Goal: Register for event/course

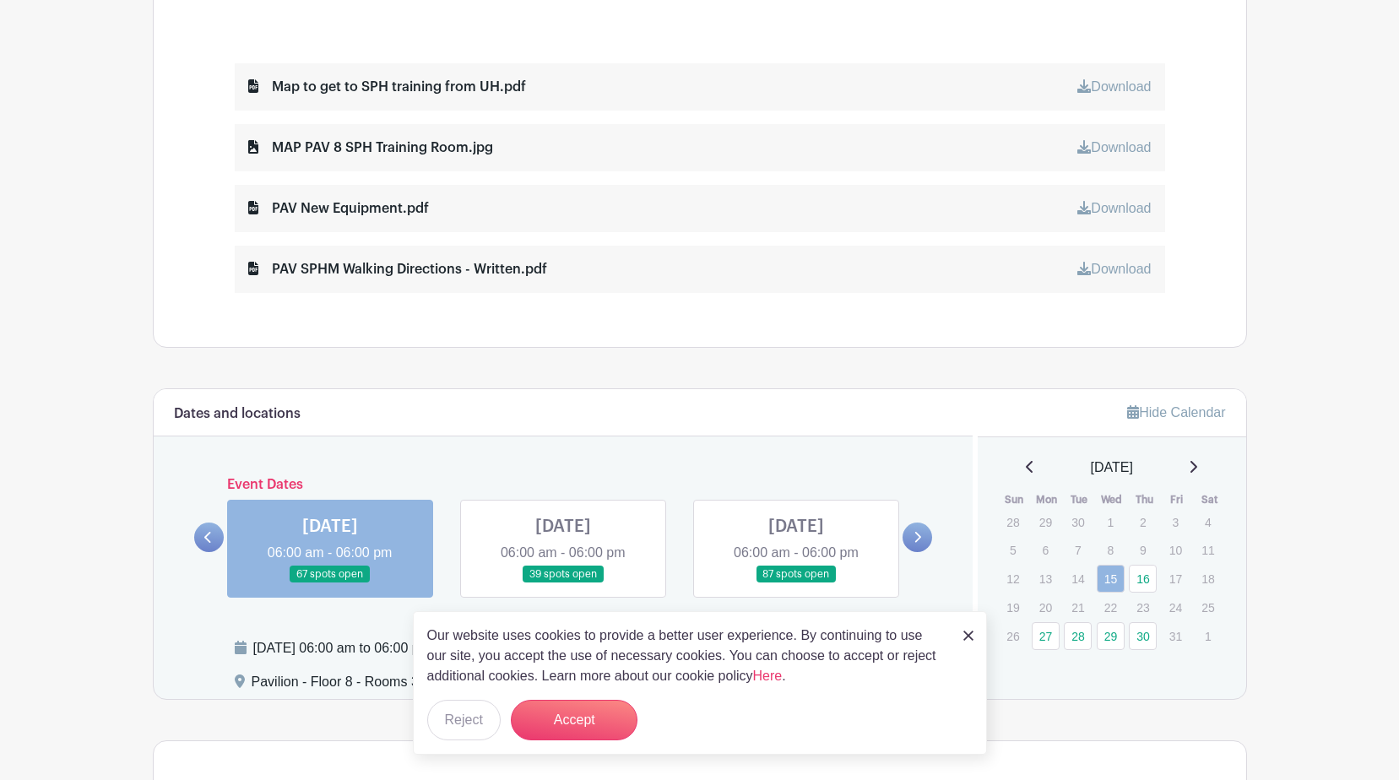
scroll to position [929, 0]
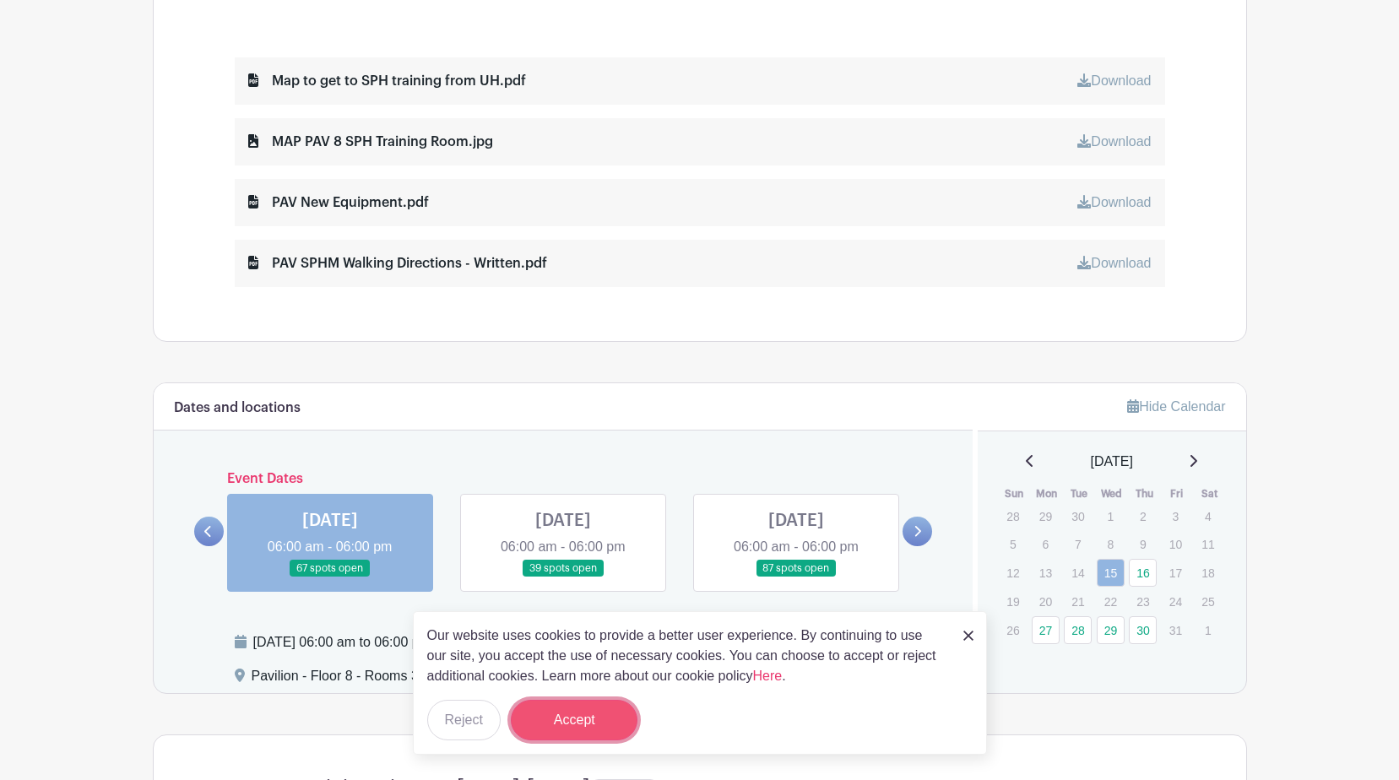
click at [589, 713] on button "Accept" at bounding box center [574, 720] width 127 height 41
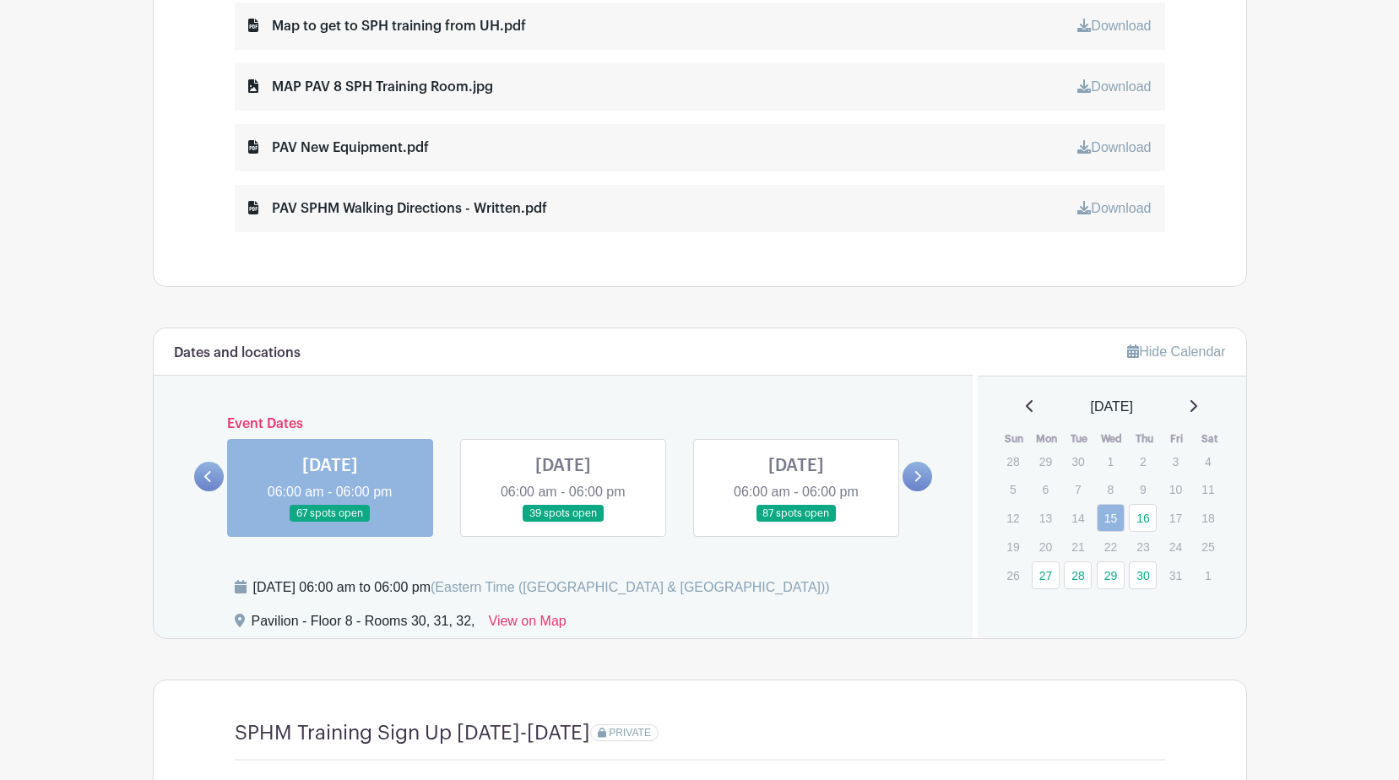
scroll to position [1013, 0]
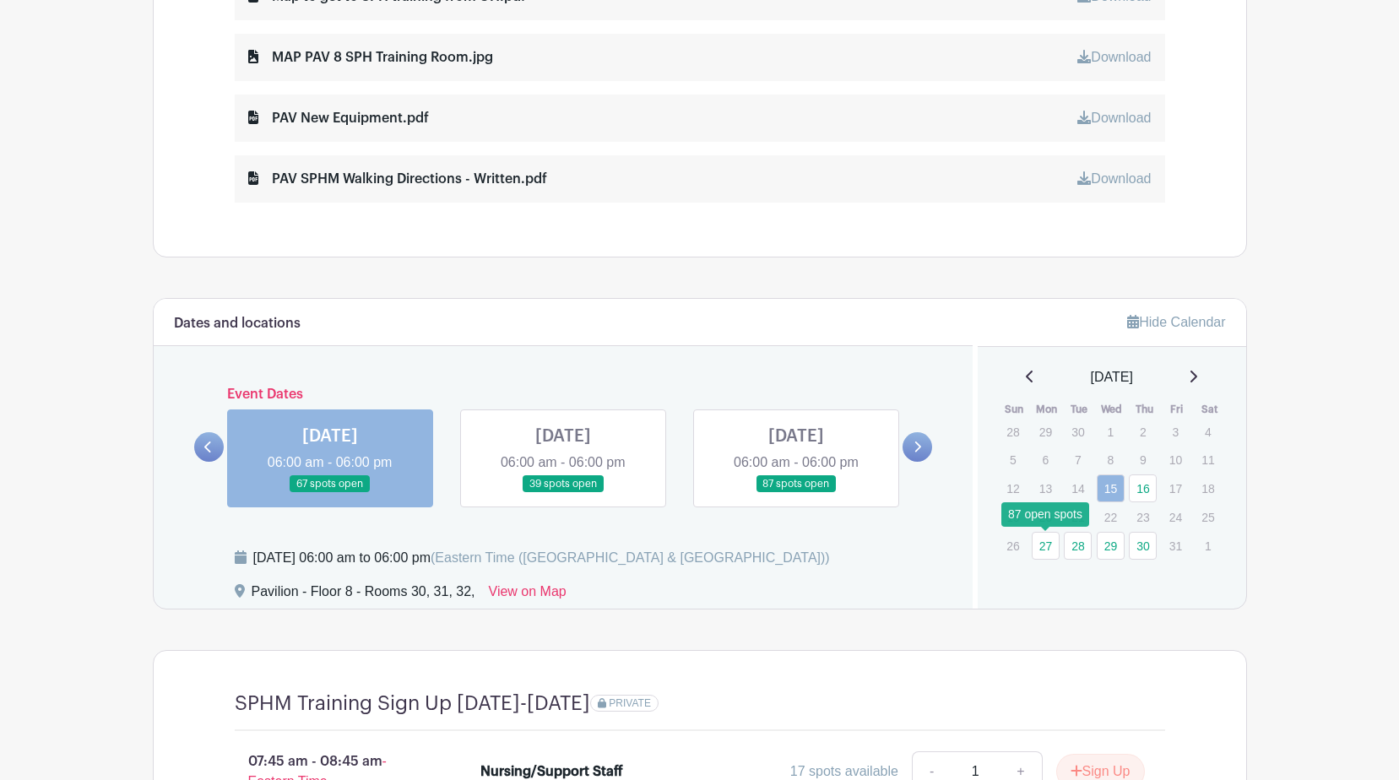
click at [1051, 549] on link "27" at bounding box center [1046, 546] width 28 height 28
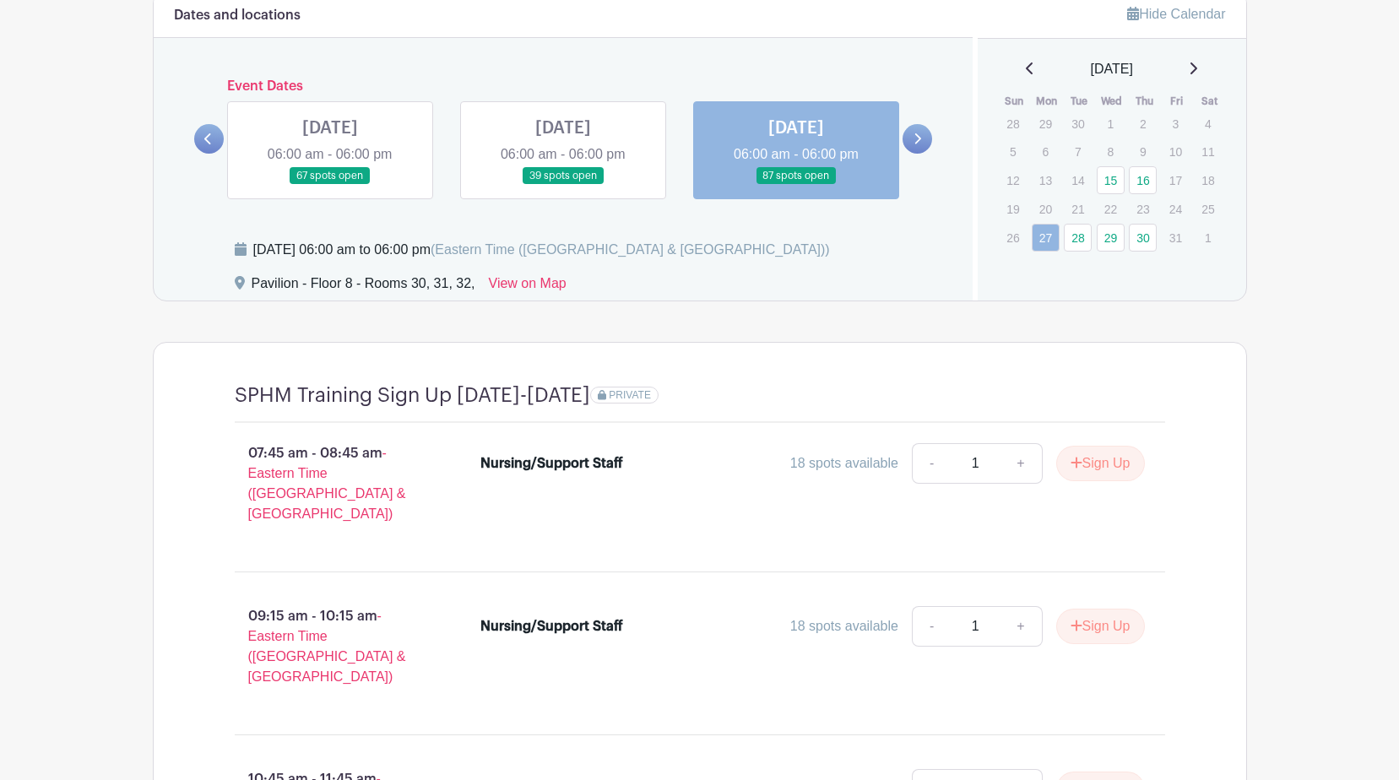
scroll to position [1351, 0]
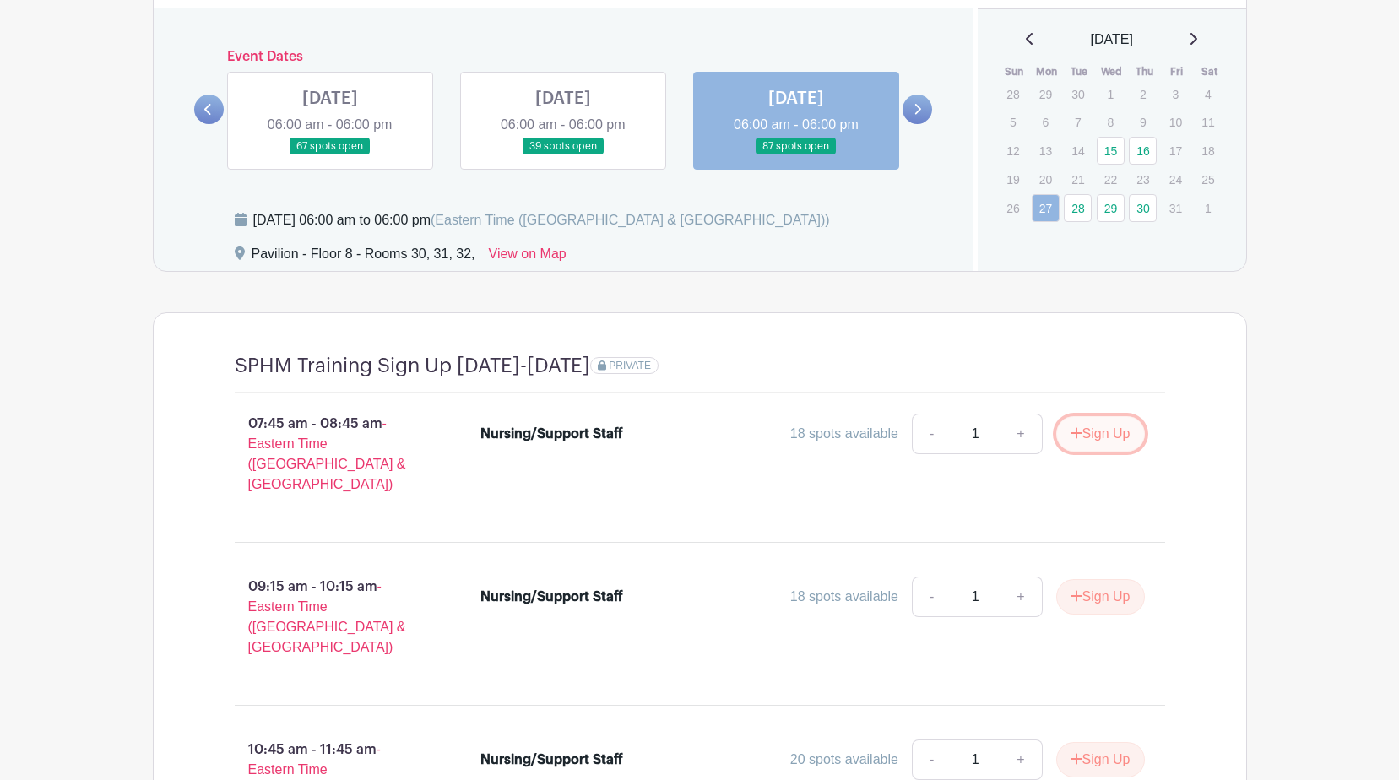
click at [1086, 438] on button "Sign Up" at bounding box center [1100, 433] width 89 height 35
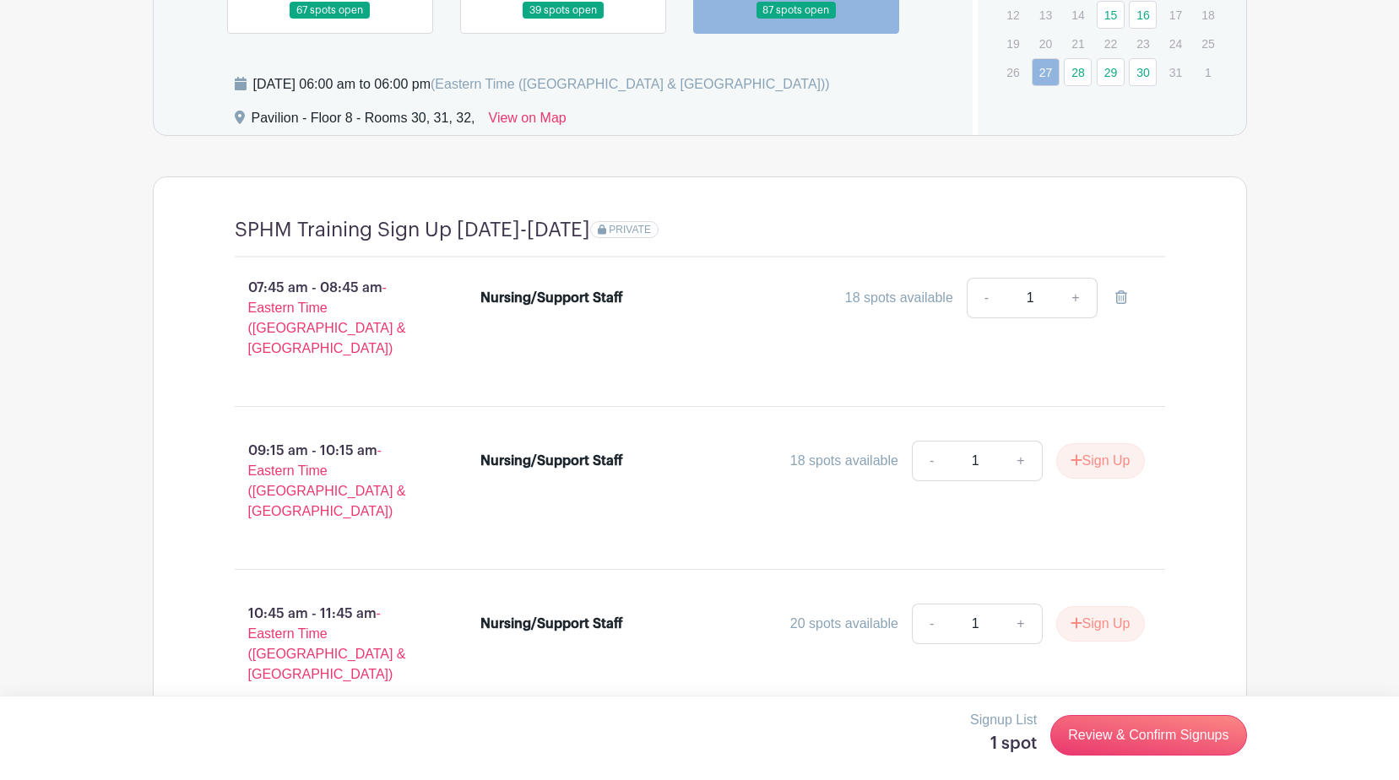
scroll to position [1149, 0]
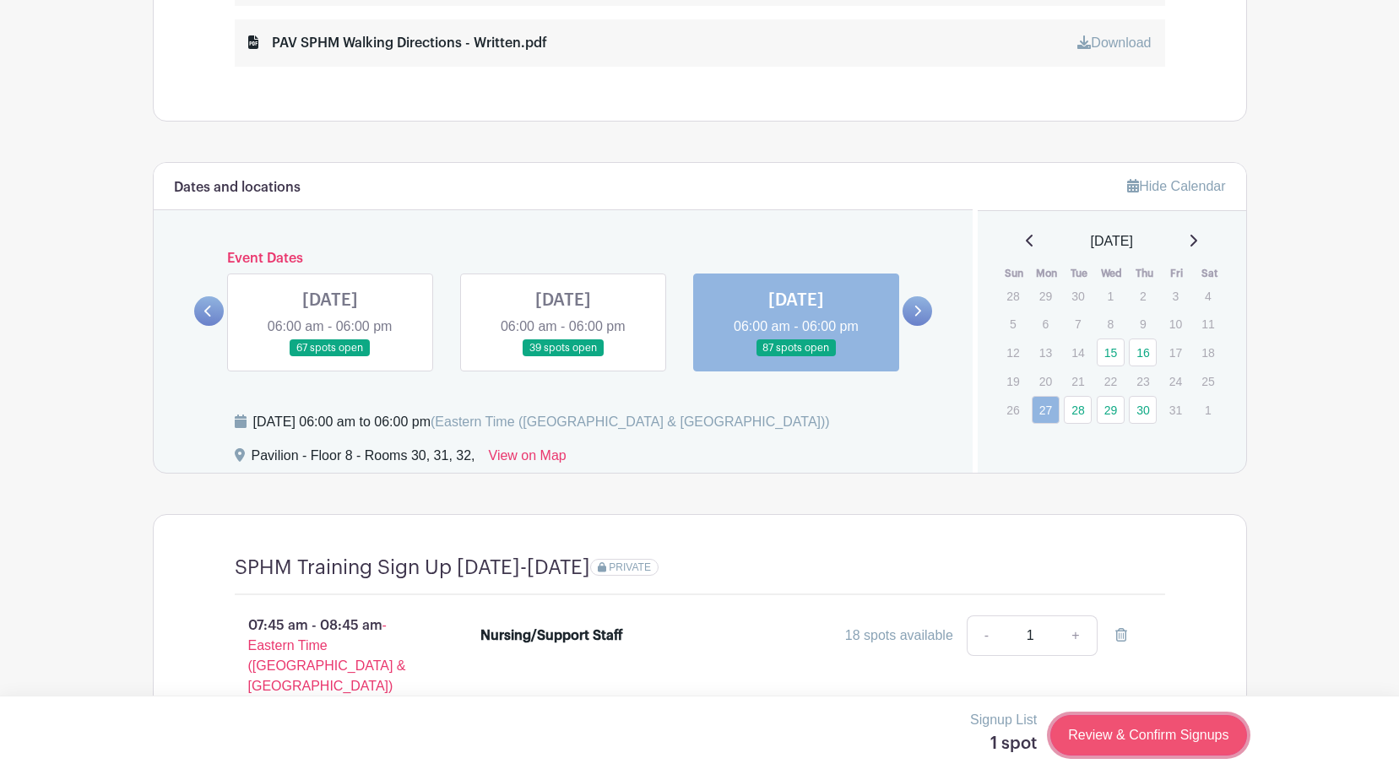
click at [1105, 732] on link "Review & Confirm Signups" at bounding box center [1148, 735] width 196 height 41
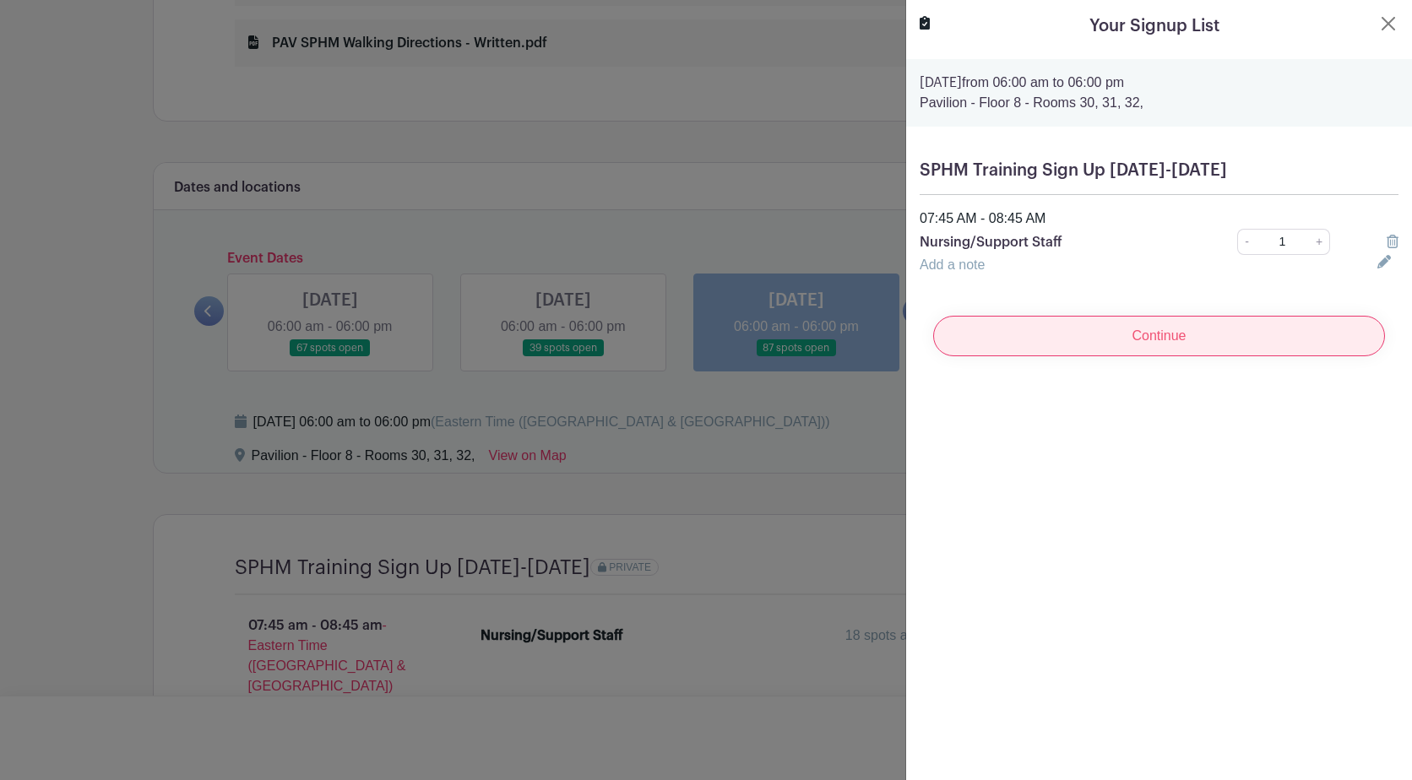
click at [1164, 342] on input "Continue" at bounding box center [1159, 336] width 452 height 41
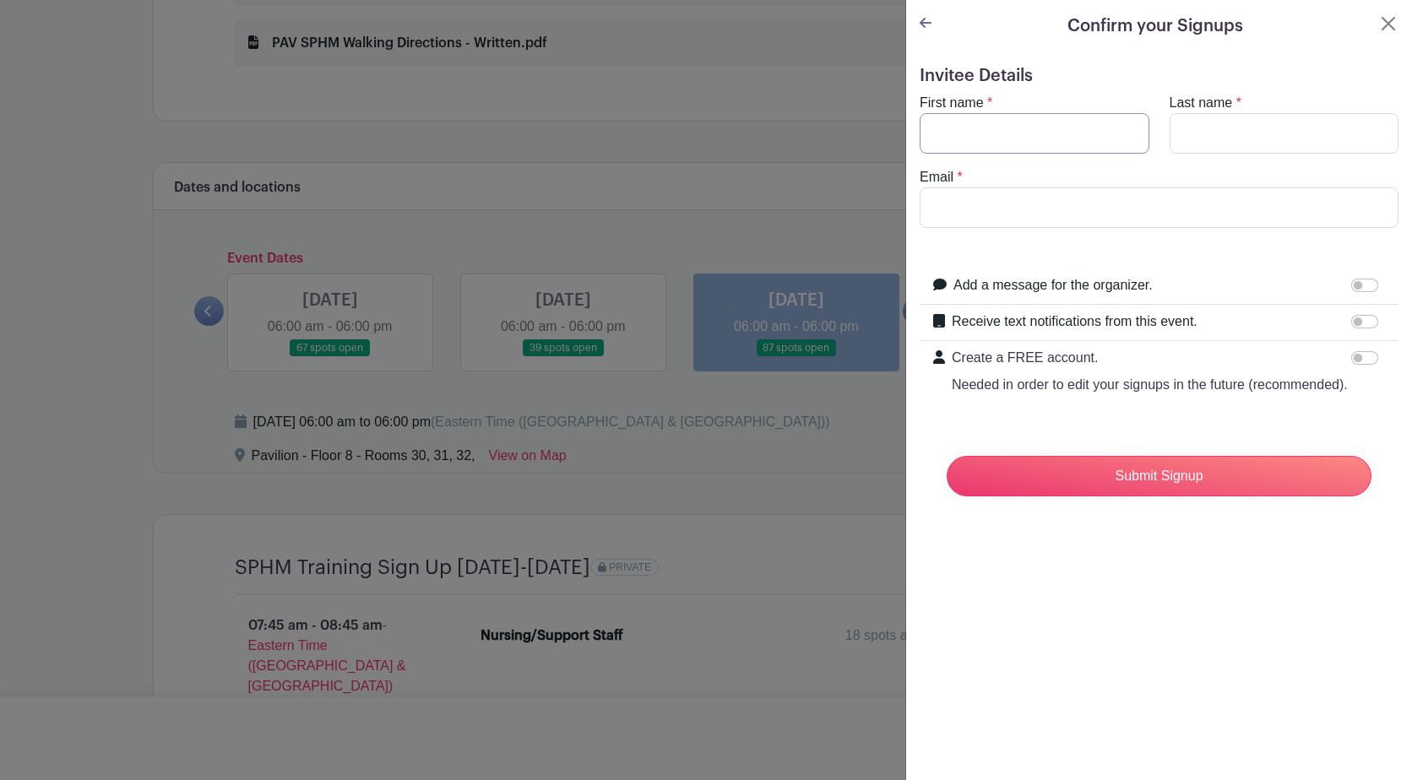
click at [1065, 138] on input "First name" at bounding box center [1035, 133] width 230 height 41
type input "[PERSON_NAME]"
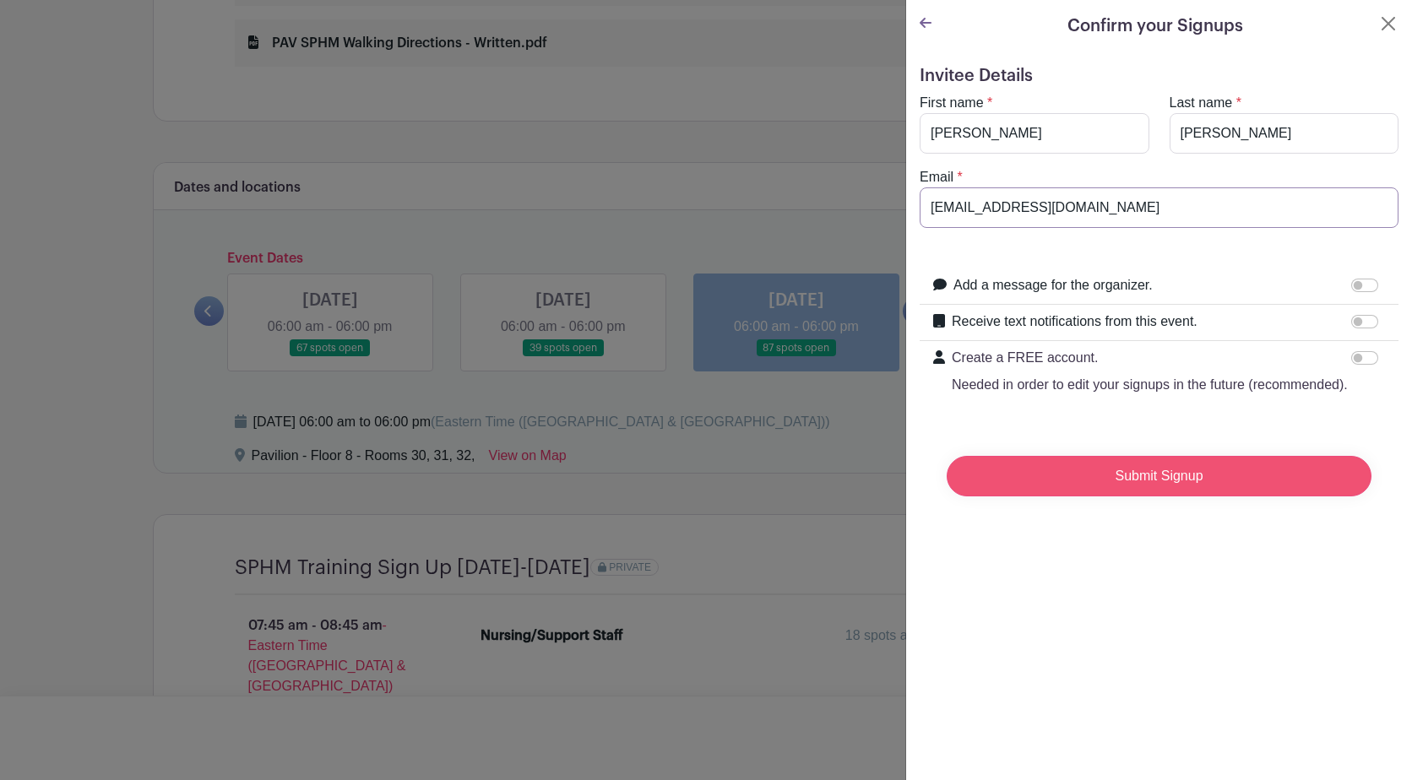
type input "[EMAIL_ADDRESS][DOMAIN_NAME]"
click at [1161, 496] on input "Submit Signup" at bounding box center [1159, 476] width 425 height 41
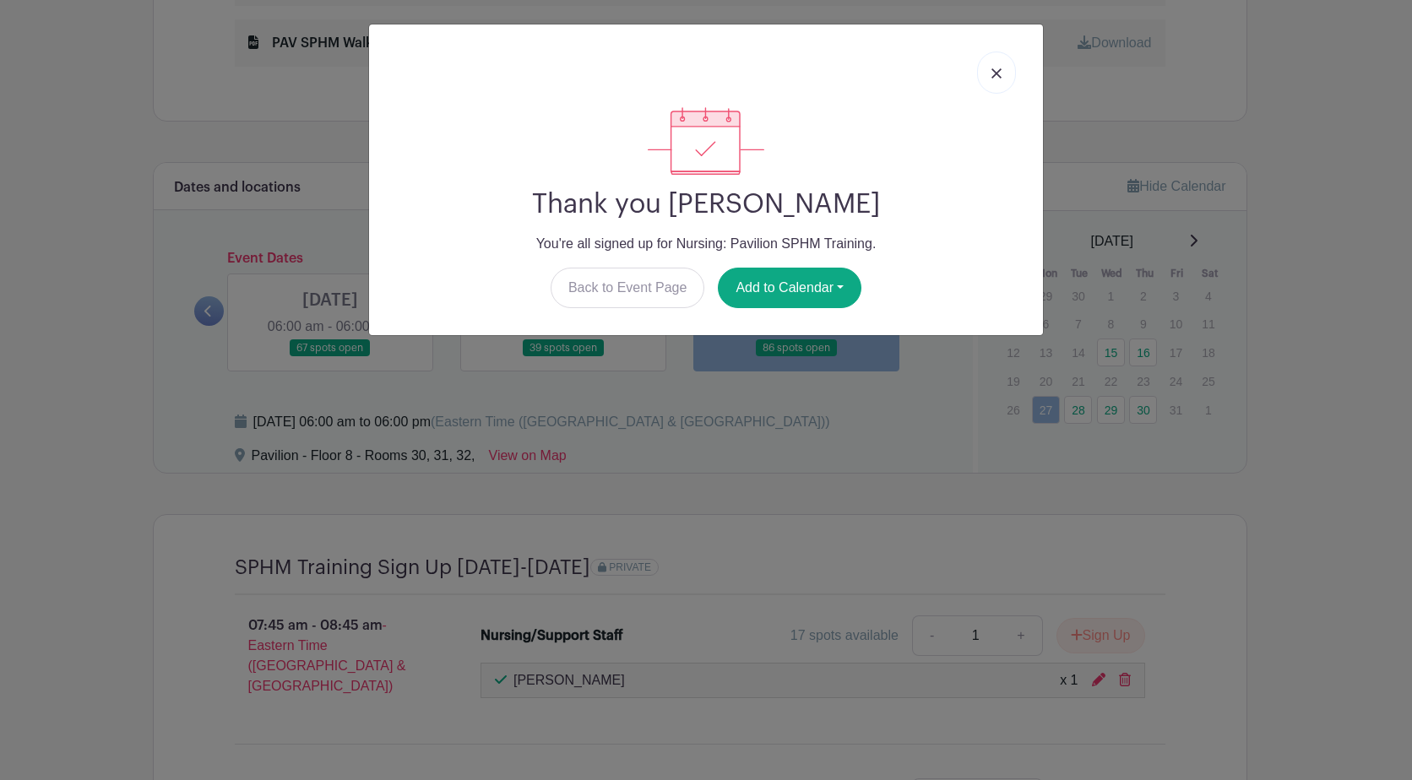
click at [997, 71] on img at bounding box center [996, 73] width 10 height 10
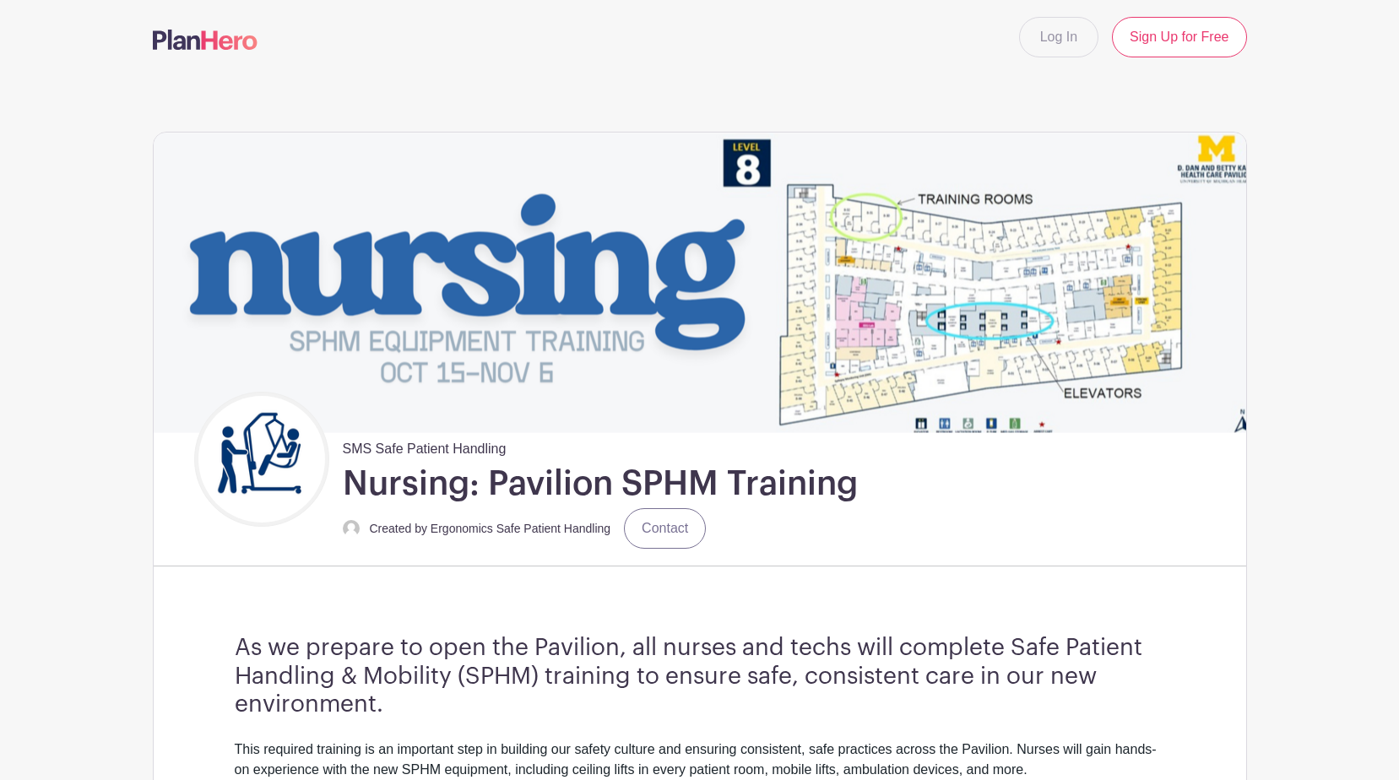
scroll to position [0, 0]
